Goal: Information Seeking & Learning: Check status

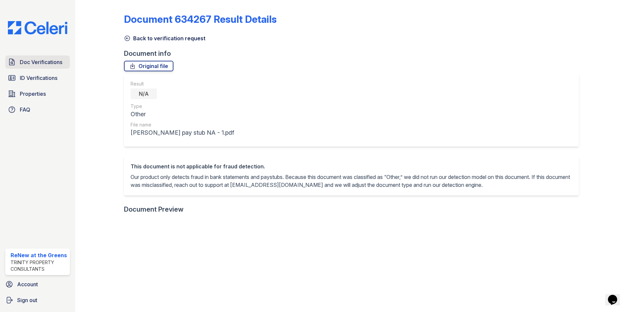
scroll to position [99, 0]
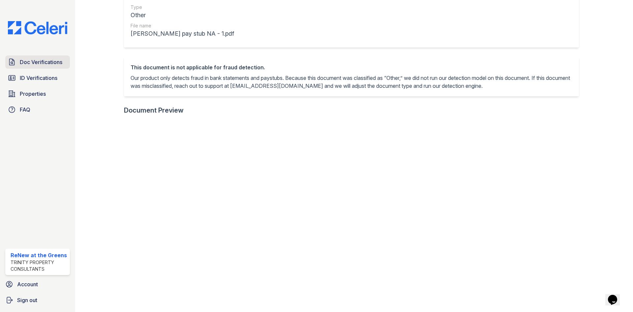
click at [36, 66] on span "Doc Verifications" at bounding box center [41, 62] width 43 height 8
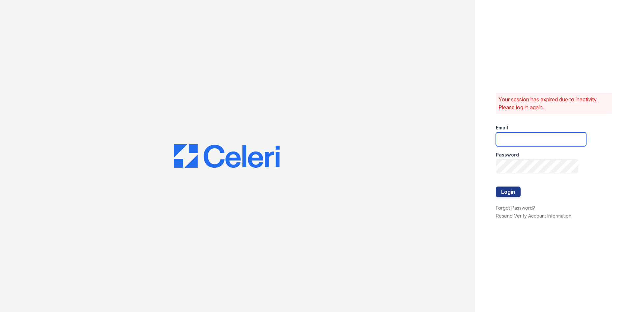
click at [515, 138] on input "email" at bounding box center [541, 139] width 90 height 14
type input "renewatthegreens@trinity-pm.com"
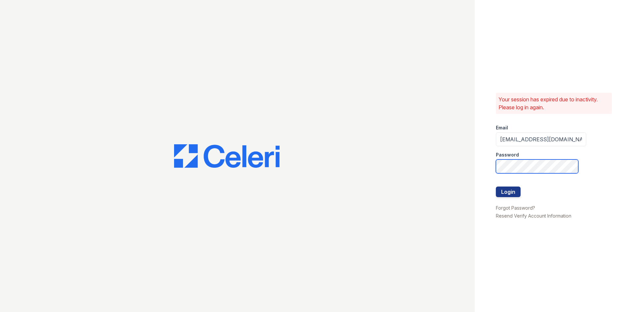
click at [496, 186] on button "Login" at bounding box center [508, 191] width 25 height 11
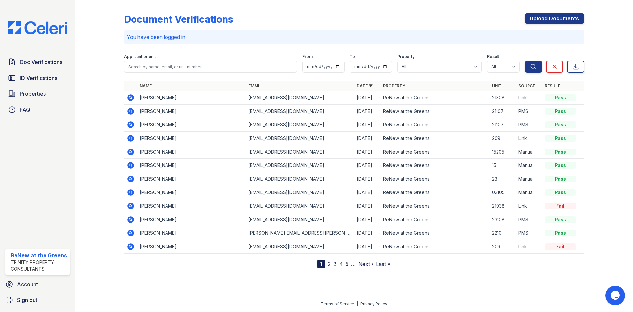
click at [134, 135] on icon at bounding box center [131, 138] width 8 height 8
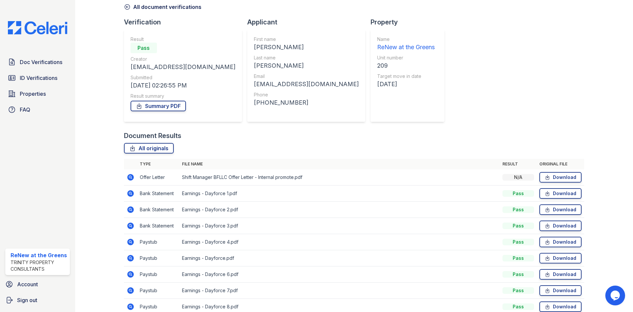
scroll to position [96, 0]
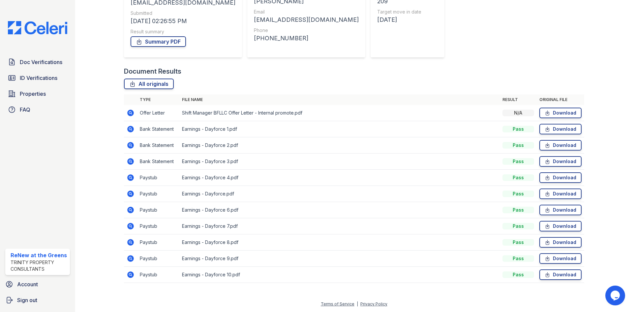
click at [128, 130] on icon at bounding box center [130, 129] width 7 height 7
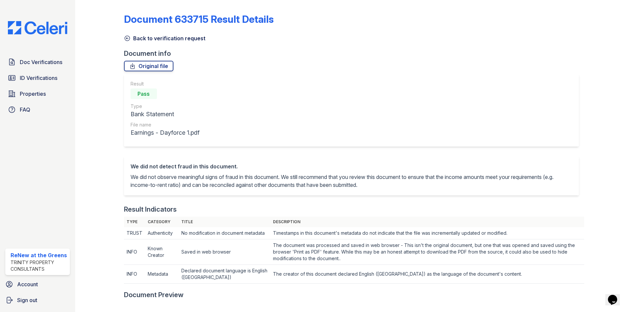
click at [126, 43] on div "Document 633715 Result Details Back to verification request Document info Origi…" at bounding box center [354, 308] width 460 height 611
click at [131, 38] on link "Back to verification request" at bounding box center [164, 38] width 81 height 8
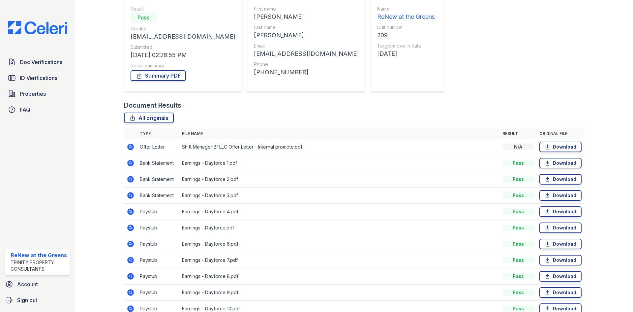
scroll to position [96, 0]
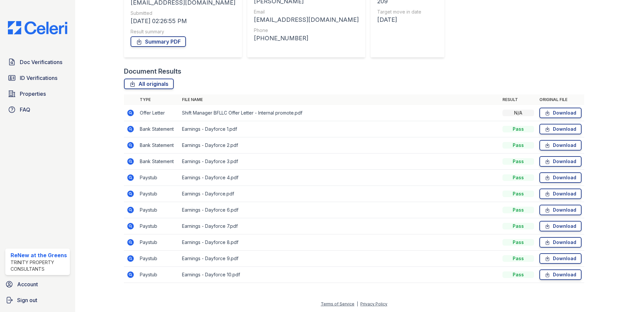
click at [128, 180] on icon at bounding box center [131, 177] width 8 height 8
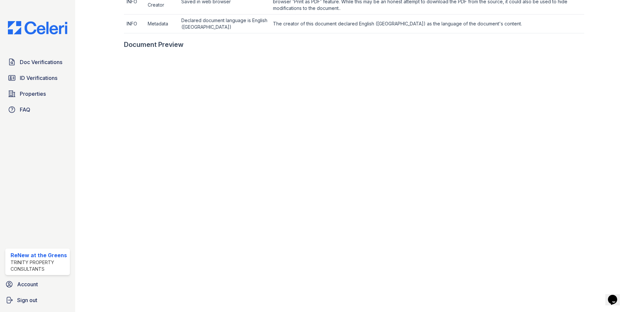
scroll to position [264, 0]
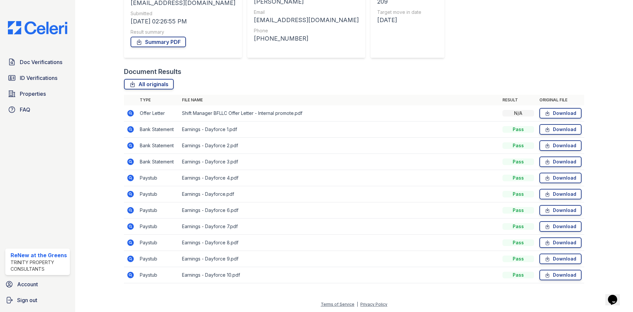
scroll to position [96, 0]
click at [131, 276] on icon at bounding box center [130, 274] width 7 height 7
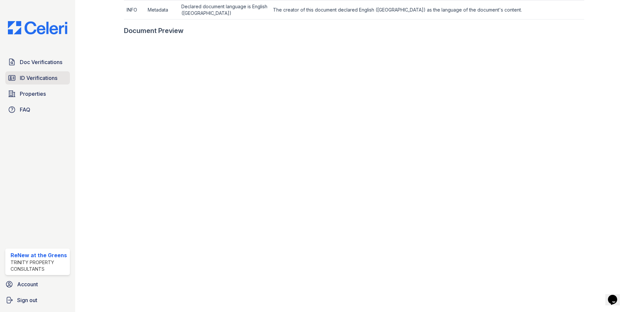
click at [46, 74] on span "ID Verifications" at bounding box center [39, 78] width 38 height 8
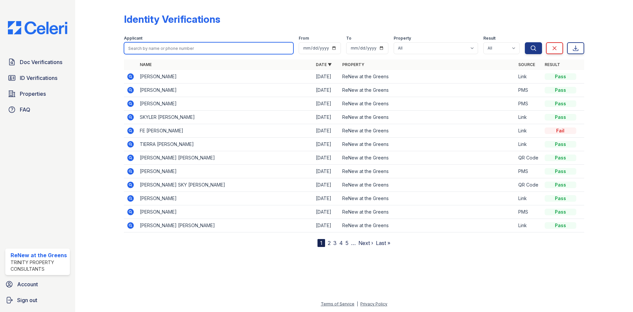
click at [188, 53] on input "search" at bounding box center [209, 48] width 170 height 12
type input "alex"
click at [525, 42] on button "Search" at bounding box center [533, 48] width 17 height 12
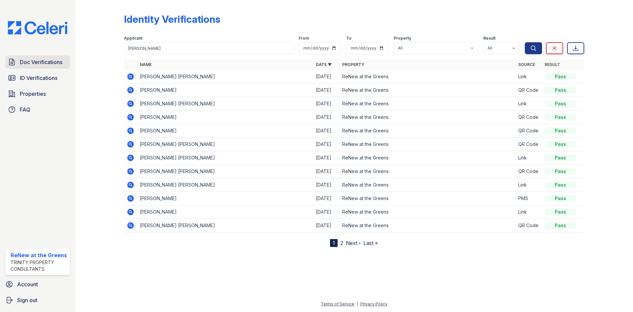
click at [46, 63] on span "Doc Verifications" at bounding box center [41, 62] width 43 height 8
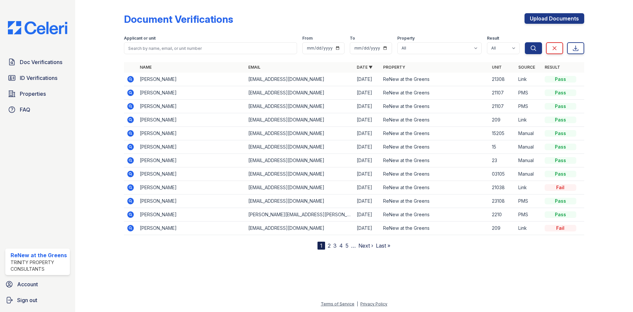
click at [130, 80] on icon at bounding box center [131, 79] width 8 height 8
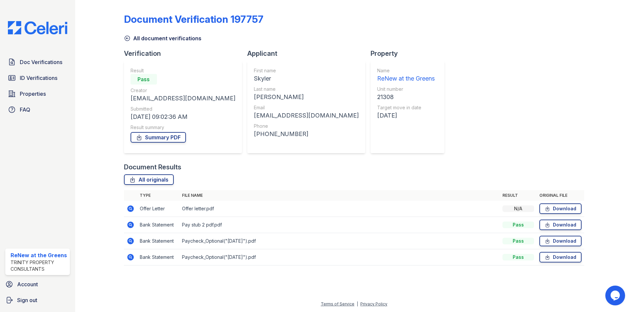
click at [132, 222] on icon at bounding box center [130, 224] width 7 height 7
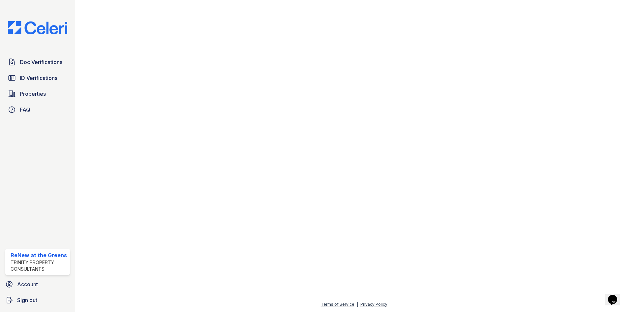
scroll to position [329, 0]
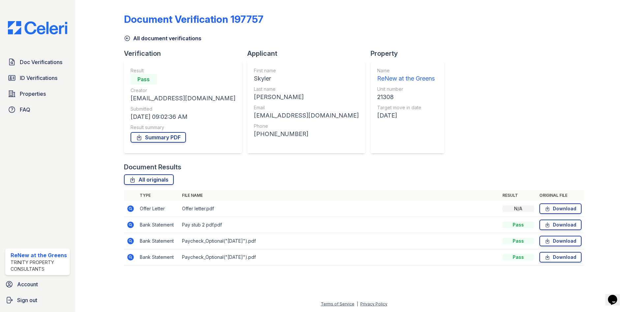
click at [134, 238] on icon at bounding box center [131, 241] width 8 height 8
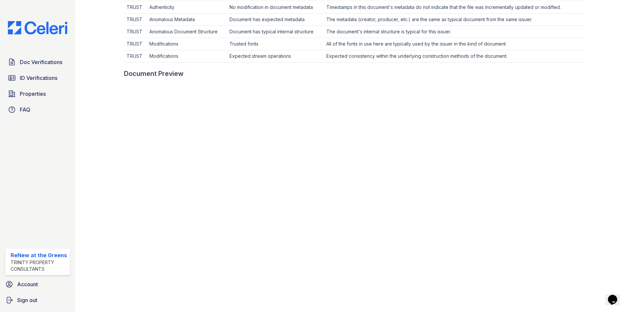
scroll to position [231, 0]
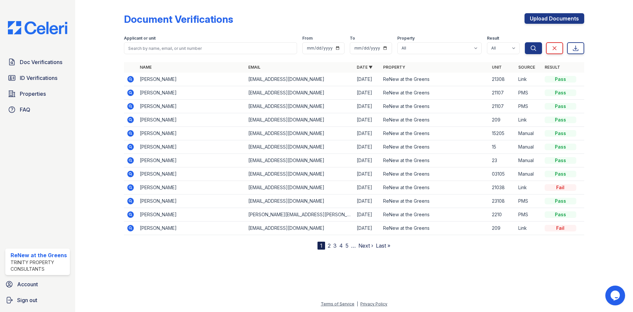
click at [131, 120] on icon at bounding box center [131, 120] width 8 height 8
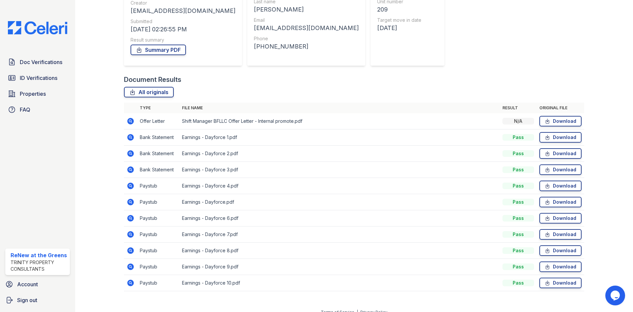
scroll to position [96, 0]
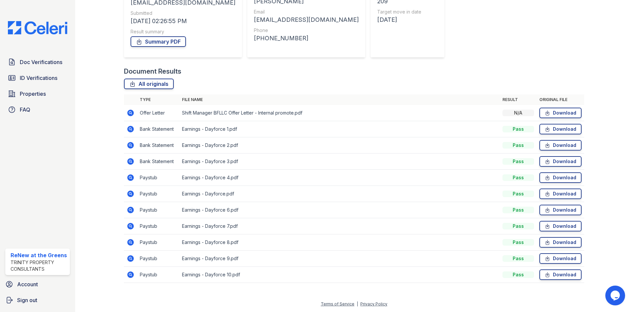
click at [131, 177] on icon at bounding box center [131, 177] width 8 height 8
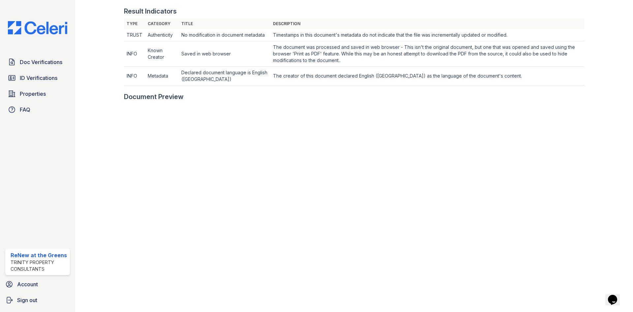
scroll to position [33, 0]
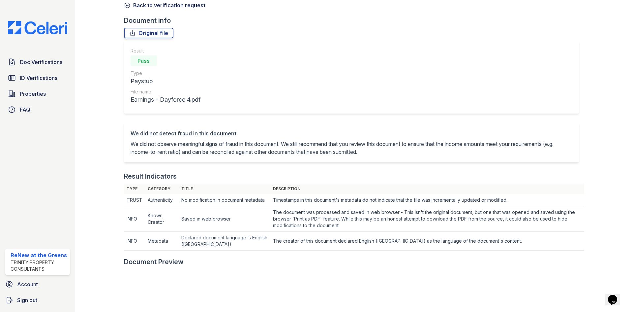
click at [148, 8] on link "Back to verification request" at bounding box center [164, 5] width 81 height 8
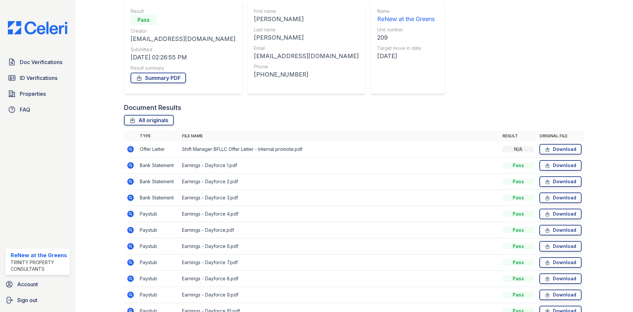
scroll to position [96, 0]
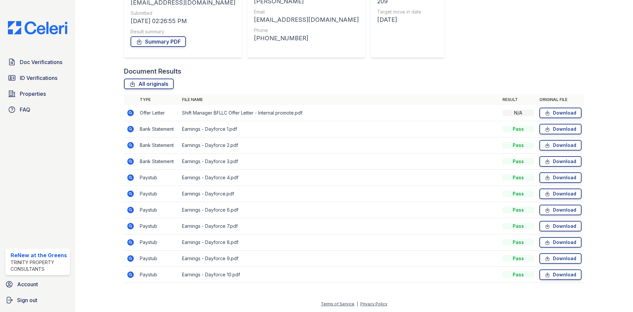
click at [129, 206] on icon at bounding box center [131, 210] width 8 height 8
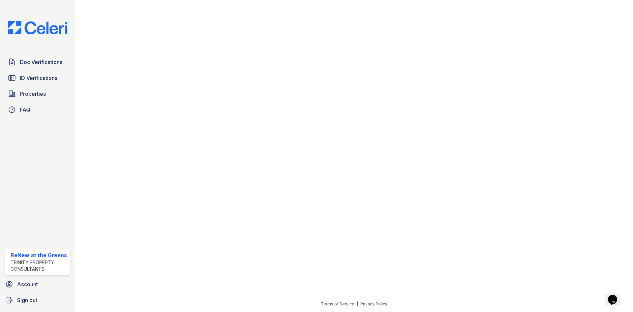
scroll to position [331, 0]
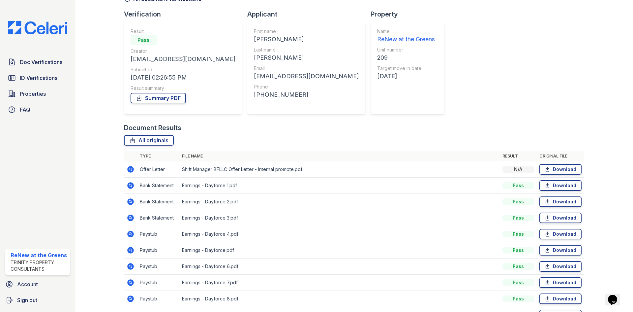
scroll to position [96, 0]
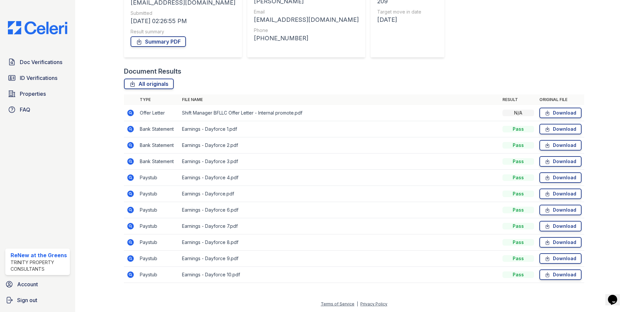
click at [128, 112] on icon at bounding box center [130, 112] width 7 height 7
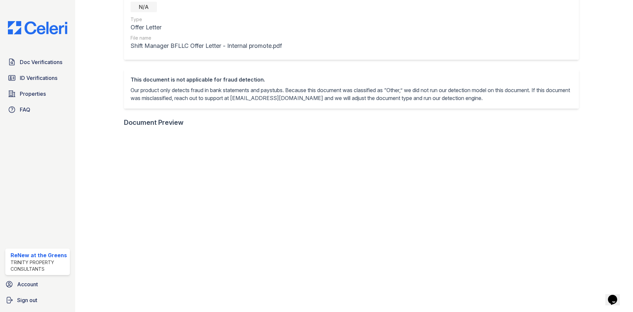
scroll to position [165, 0]
